Goal: Information Seeking & Learning: Compare options

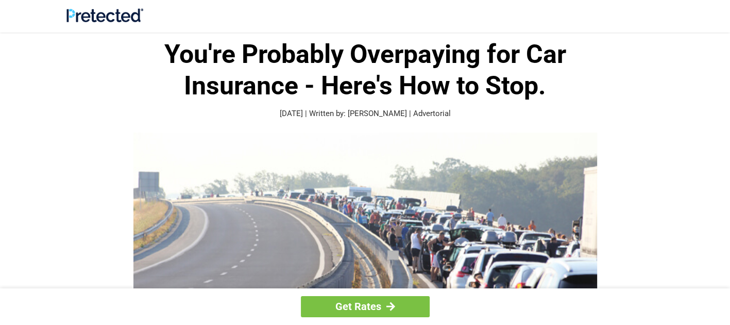
scroll to position [41, 0]
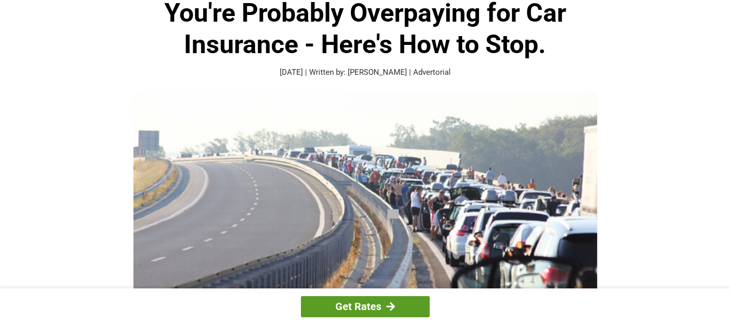
click at [376, 300] on link "Get Rates" at bounding box center [365, 306] width 129 height 21
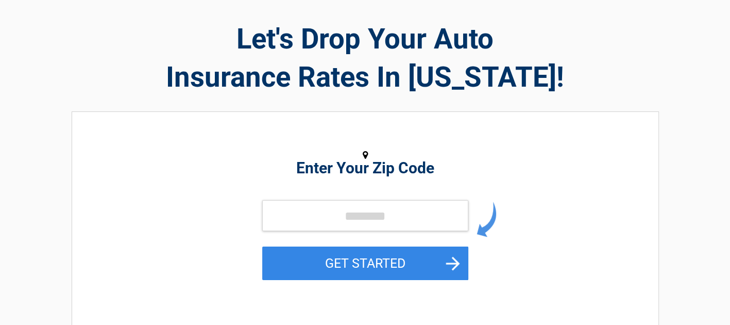
scroll to position [41, 0]
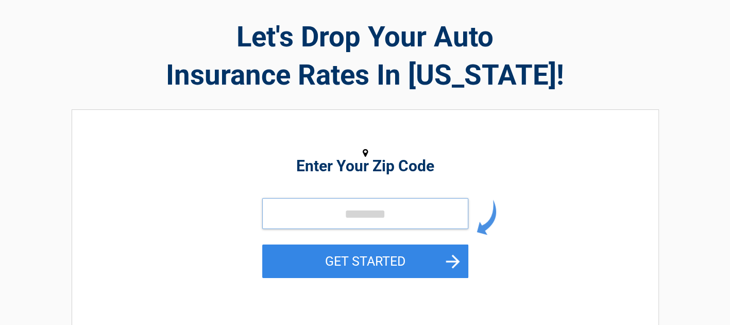
click at [315, 217] on input "tel" at bounding box center [365, 213] width 206 height 31
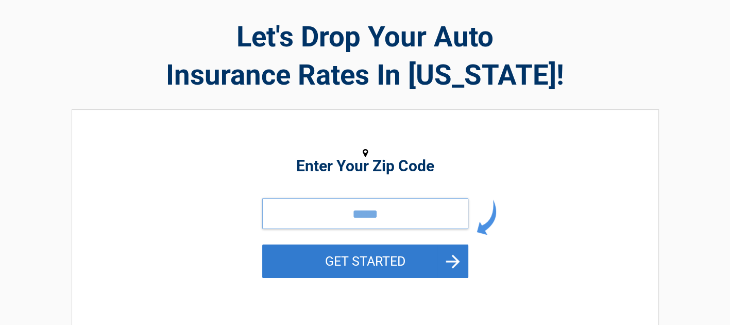
type input "*****"
click at [440, 260] on button "GET STARTED" at bounding box center [365, 261] width 206 height 34
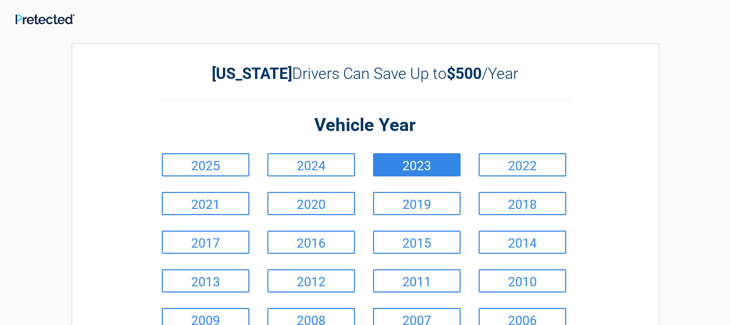
click at [396, 172] on link "2023" at bounding box center [417, 164] width 88 height 23
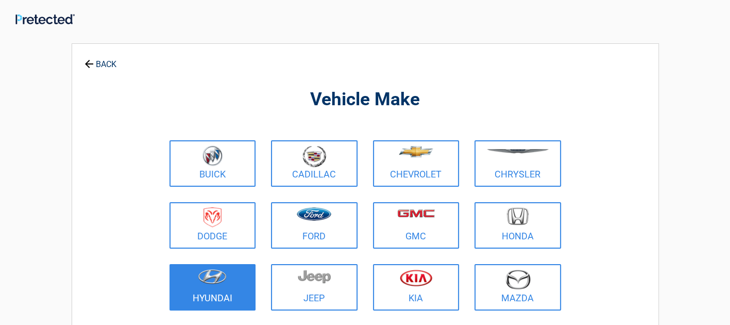
click at [191, 290] on figure at bounding box center [213, 280] width 74 height 23
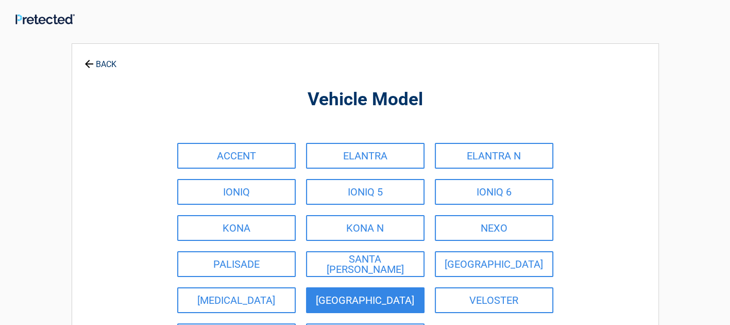
click at [328, 293] on link "[GEOGRAPHIC_DATA]" at bounding box center [365, 300] width 119 height 26
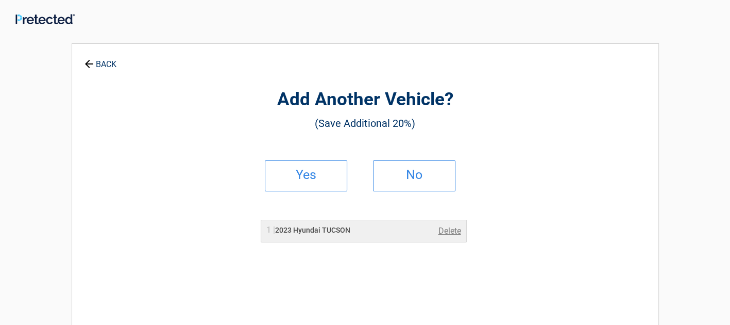
drag, startPoint x: 405, startPoint y: 177, endPoint x: 407, endPoint y: 194, distance: 17.1
click at [407, 193] on li "No" at bounding box center [419, 176] width 108 height 46
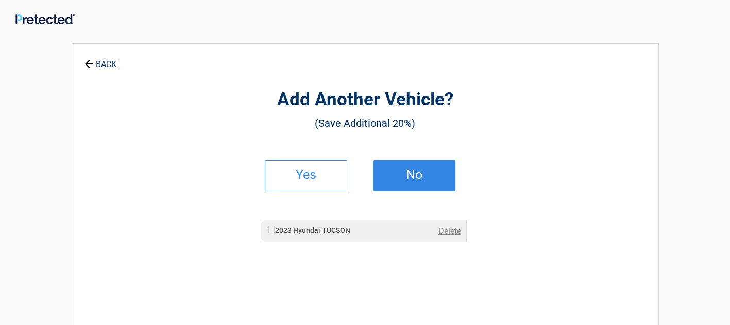
click at [390, 181] on link "No" at bounding box center [414, 175] width 82 height 31
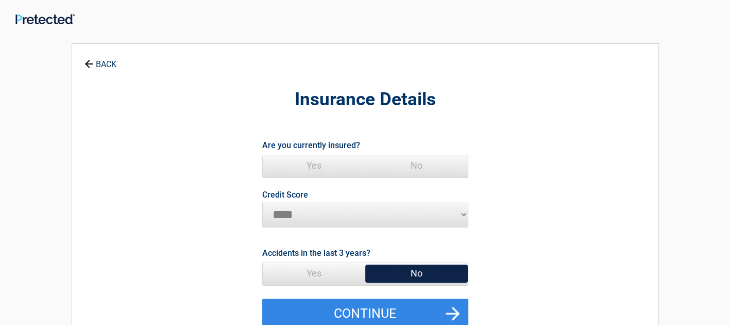
click at [275, 169] on span "Yes" at bounding box center [314, 165] width 103 height 21
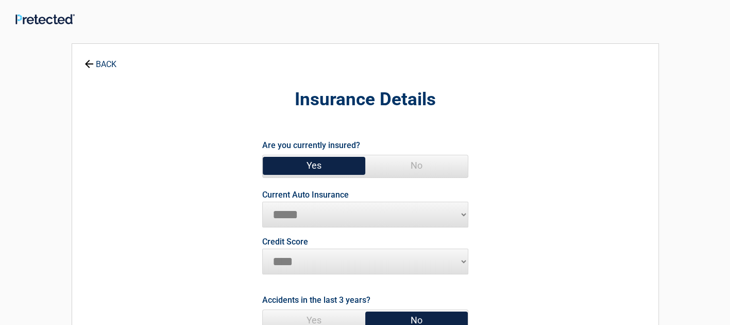
click at [266, 212] on select "**********" at bounding box center [365, 215] width 206 height 26
select select "**********"
click at [262, 202] on select "**********" at bounding box center [365, 215] width 206 height 26
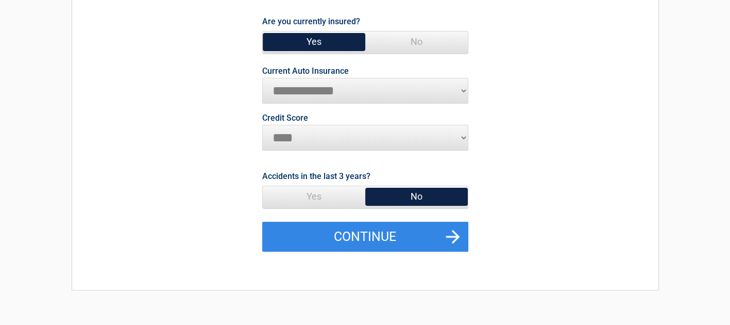
scroll to position [82, 0]
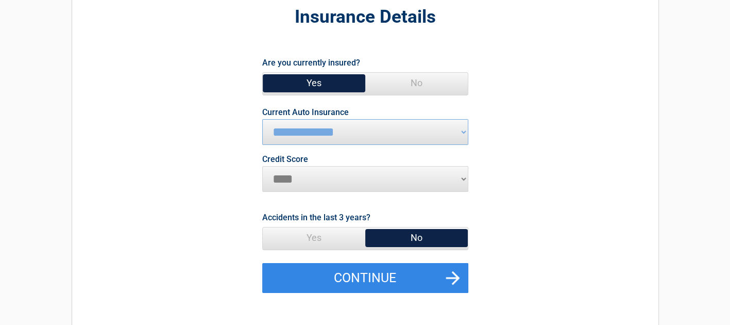
drag, startPoint x: 387, startPoint y: 231, endPoint x: 389, endPoint y: 237, distance: 6.4
click at [389, 237] on span "No" at bounding box center [416, 237] width 103 height 21
click at [413, 237] on span "No" at bounding box center [416, 237] width 103 height 21
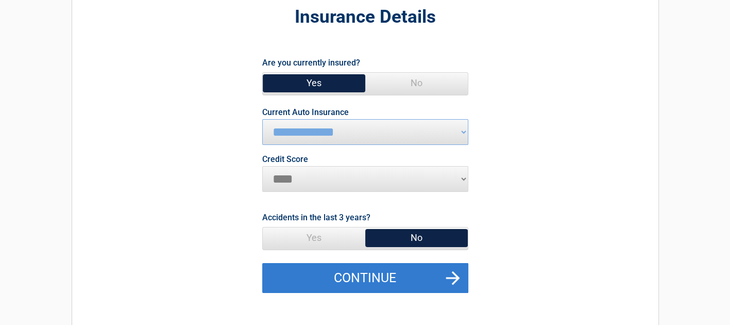
click at [373, 274] on button "Continue" at bounding box center [365, 278] width 206 height 30
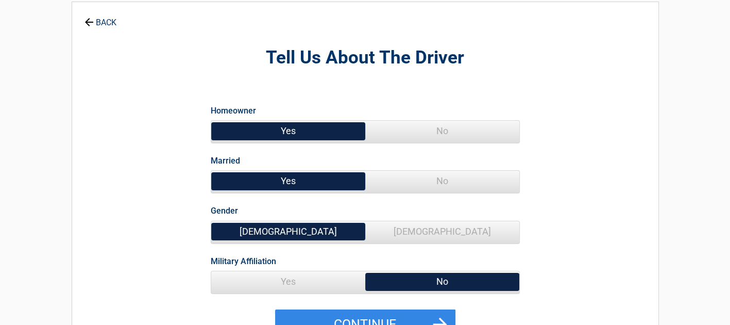
scroll to position [0, 0]
